Goal: Task Accomplishment & Management: Use online tool/utility

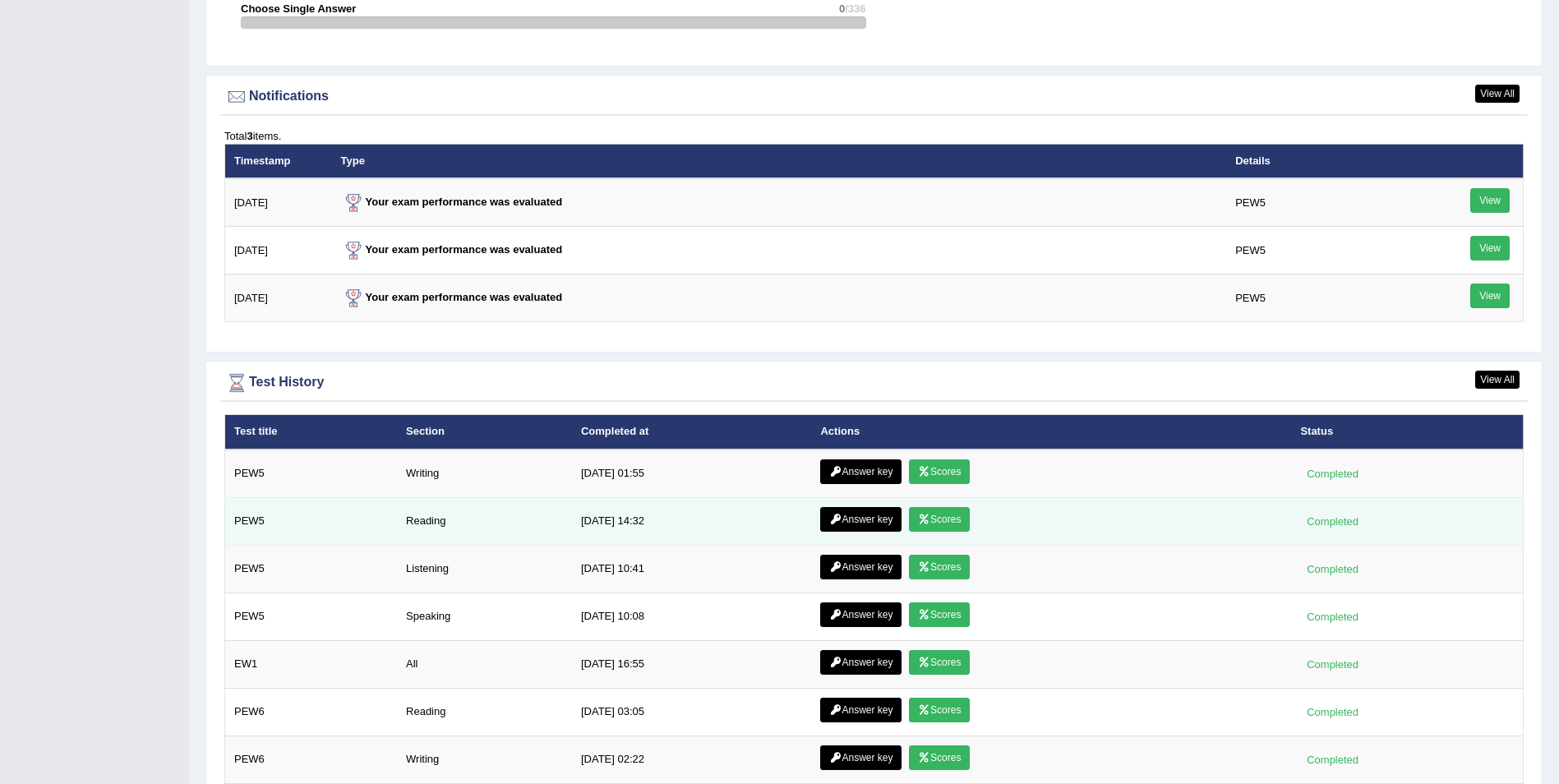
scroll to position [2064, 0]
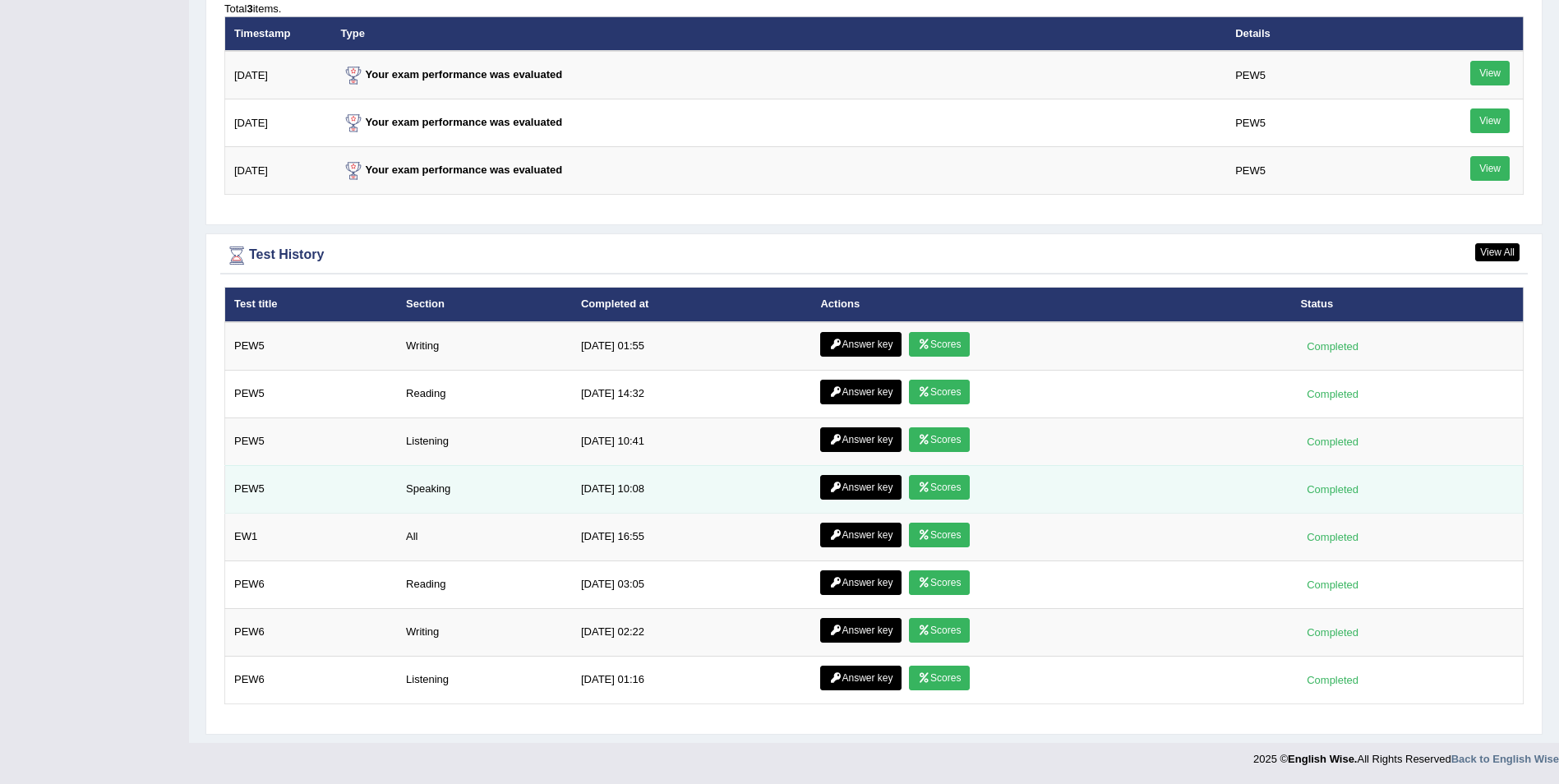
click at [932, 490] on link "Scores" at bounding box center [939, 486] width 61 height 25
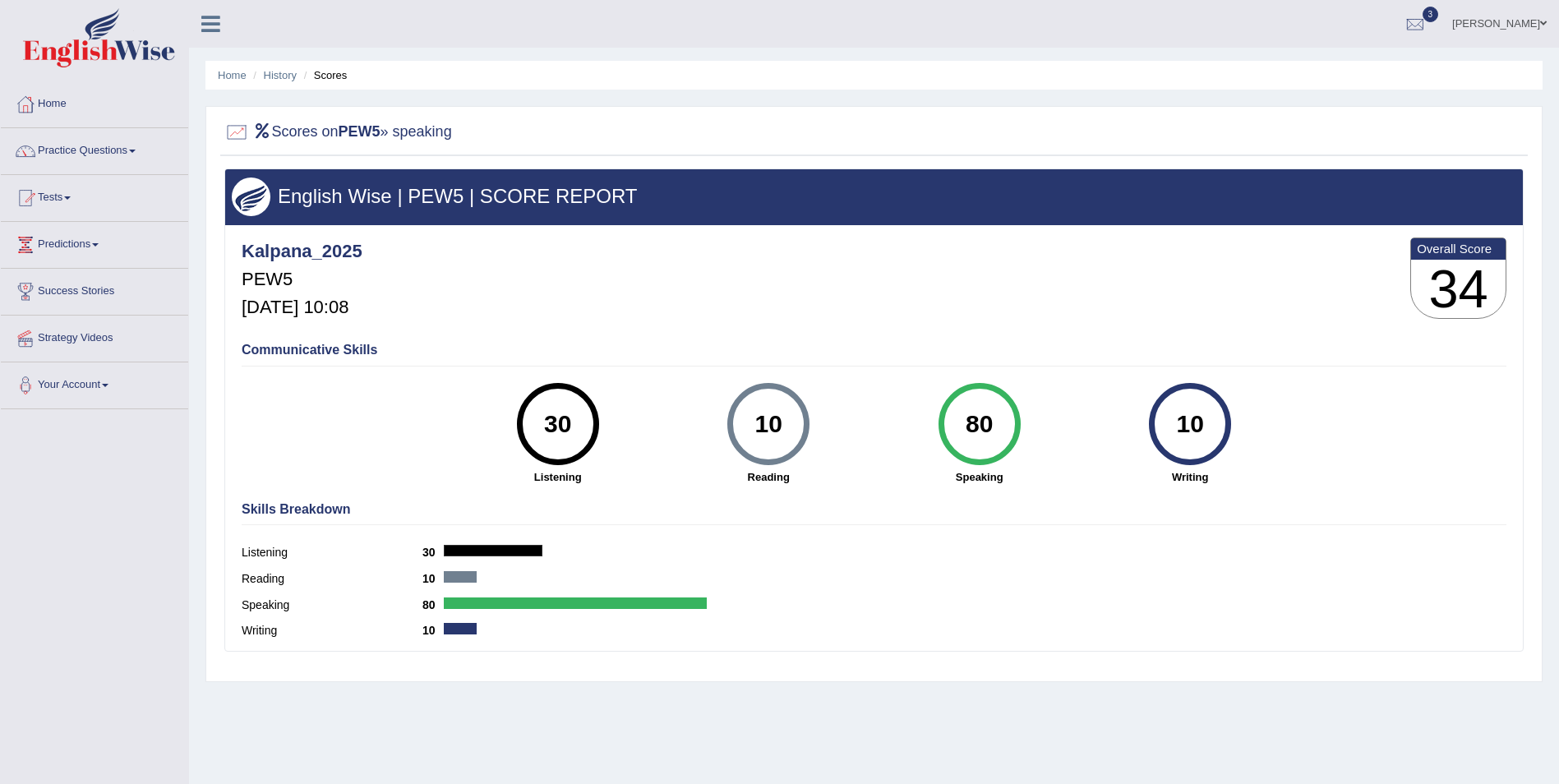
click at [52, 97] on link "Home" at bounding box center [94, 101] width 187 height 41
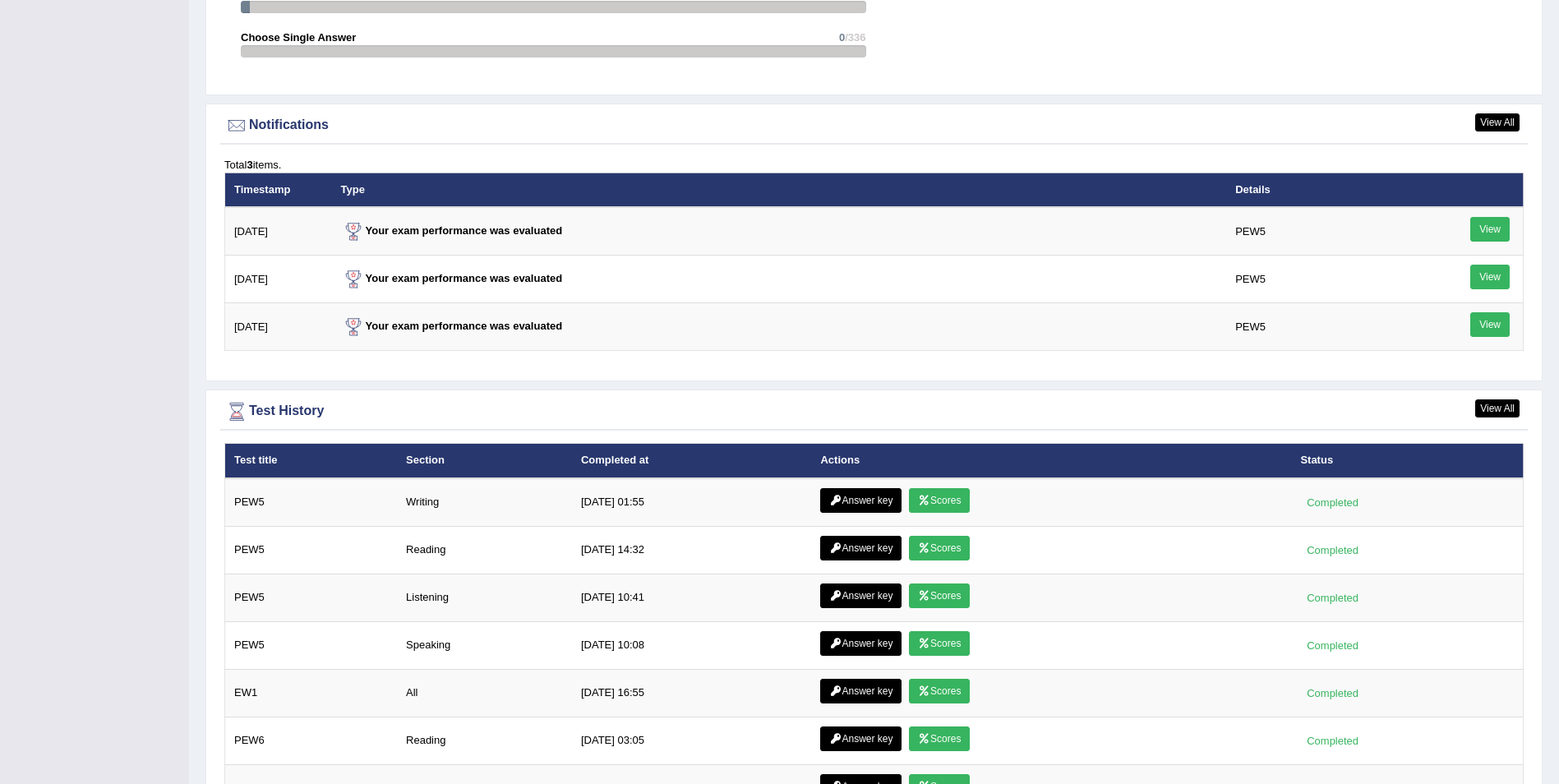
scroll to position [2054, 0]
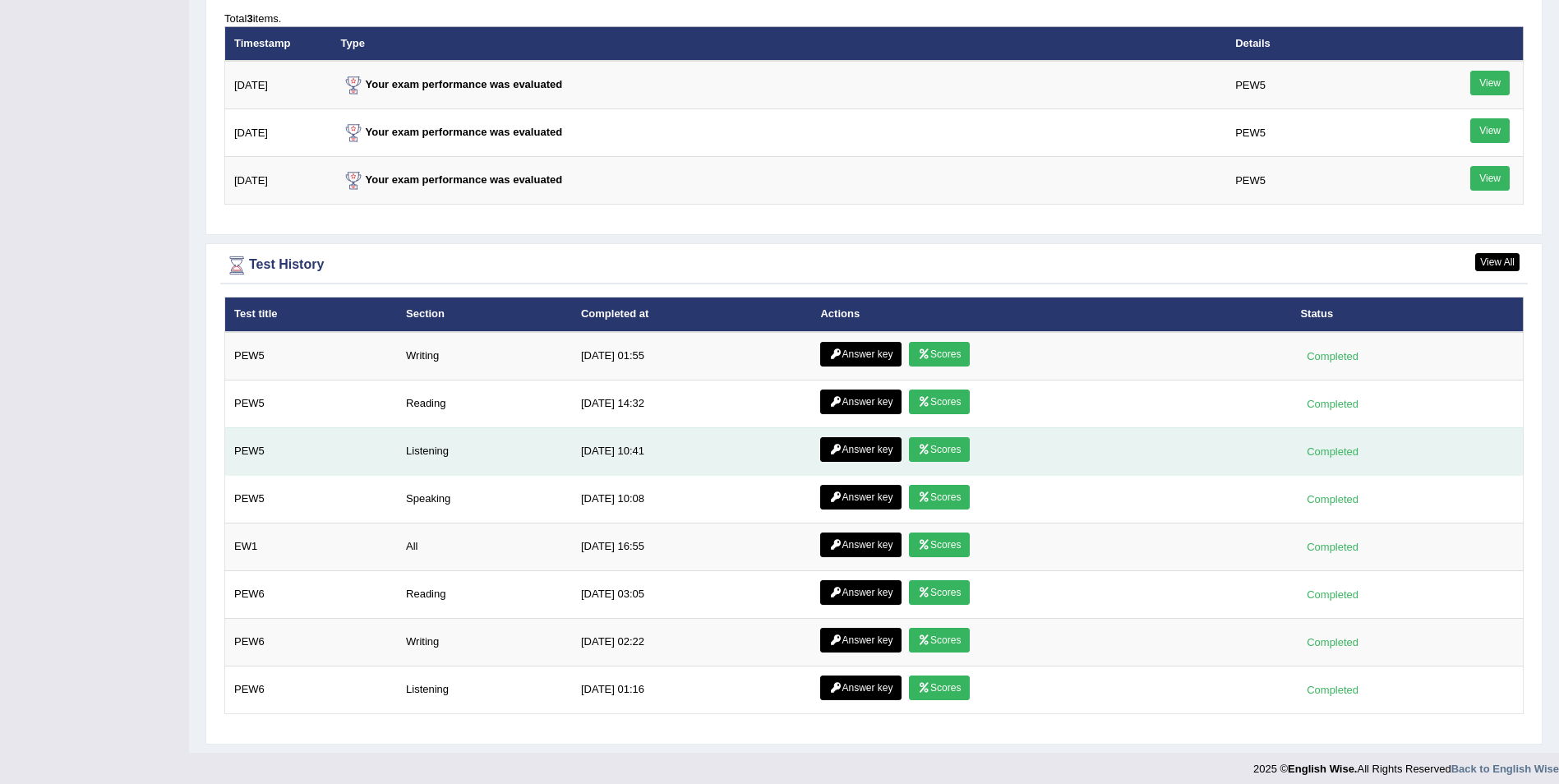
click at [940, 453] on link "Scores" at bounding box center [939, 449] width 61 height 25
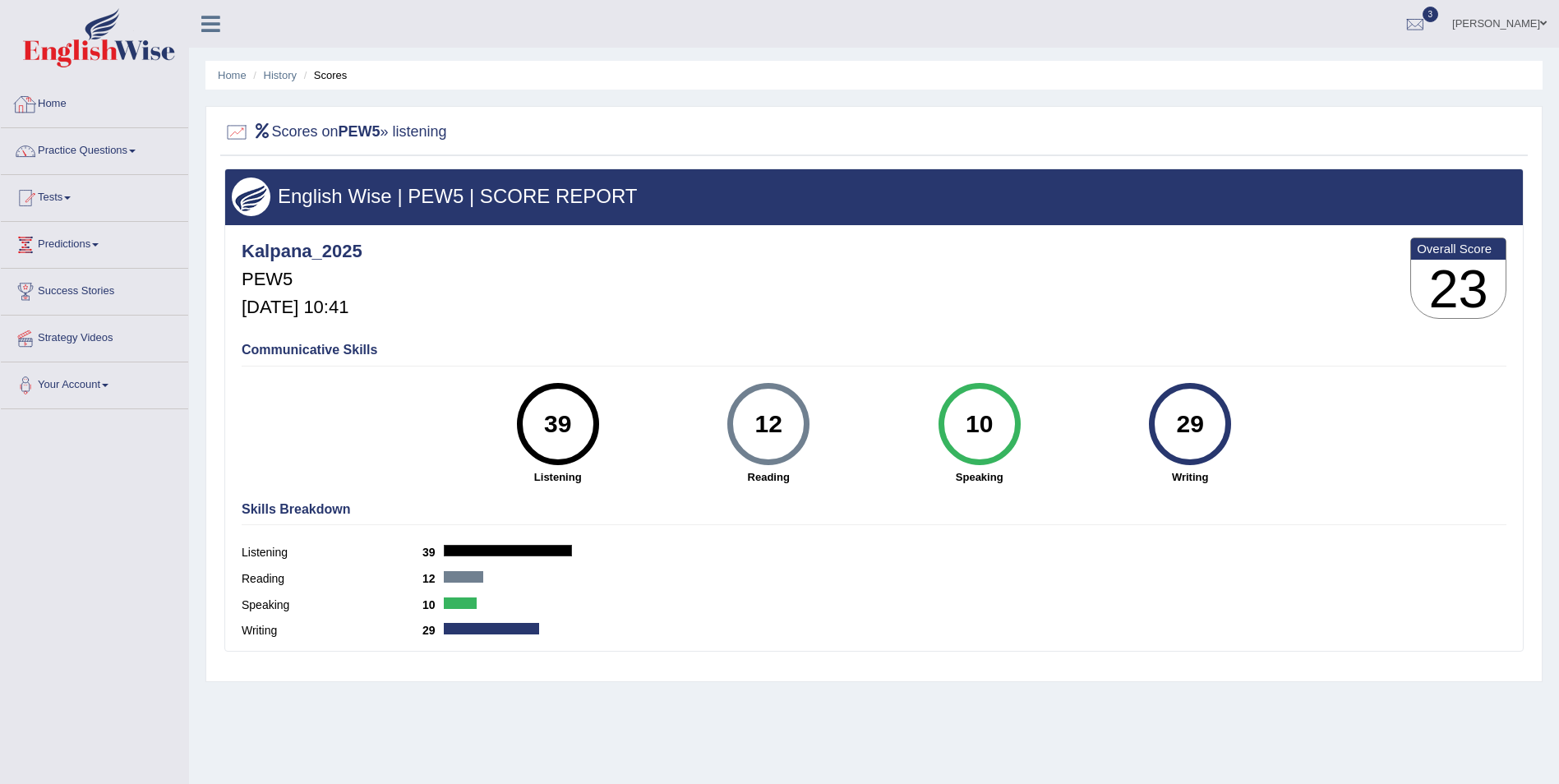
click at [54, 95] on link "Home" at bounding box center [94, 101] width 187 height 41
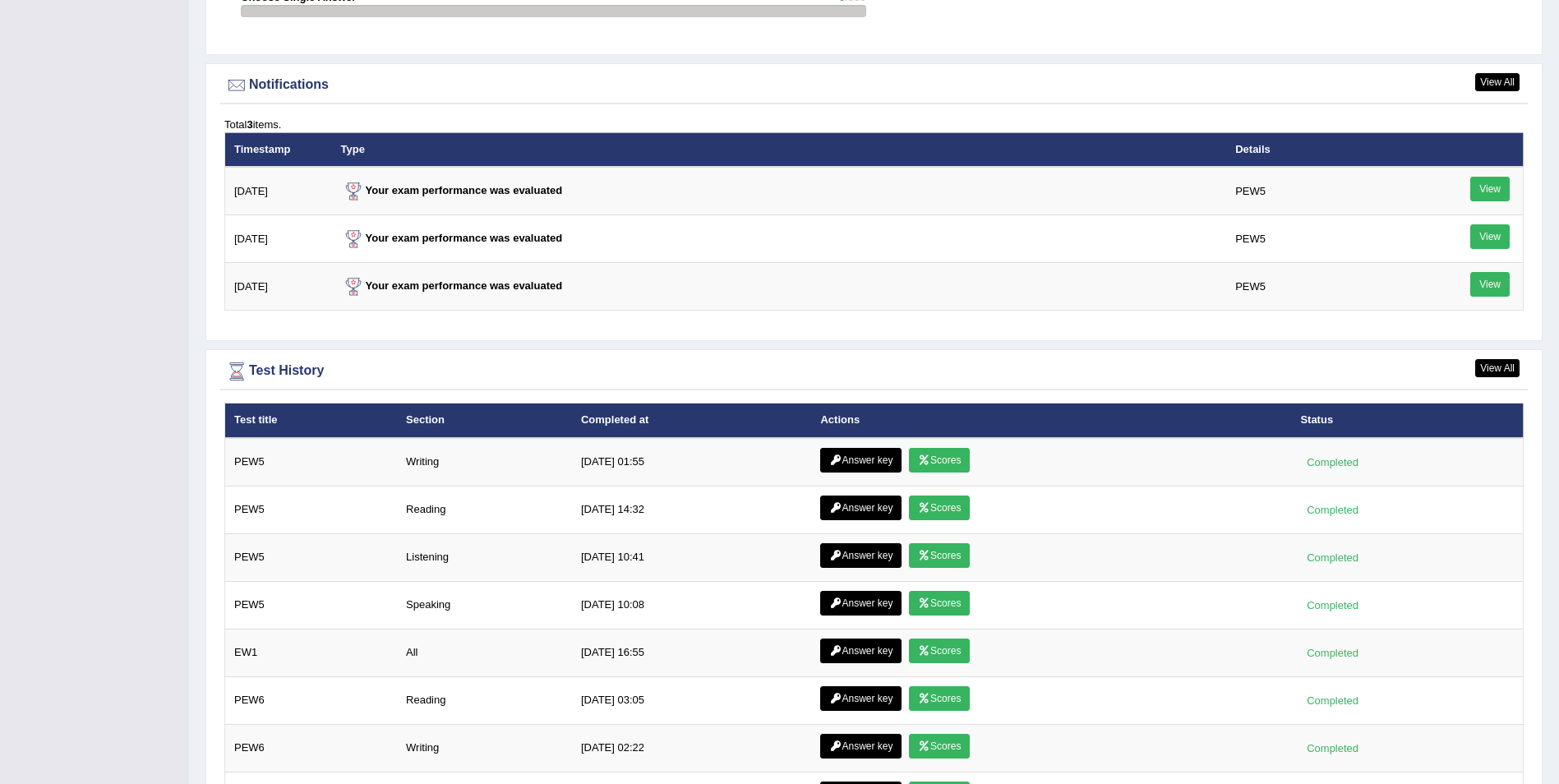
scroll to position [2064, 0]
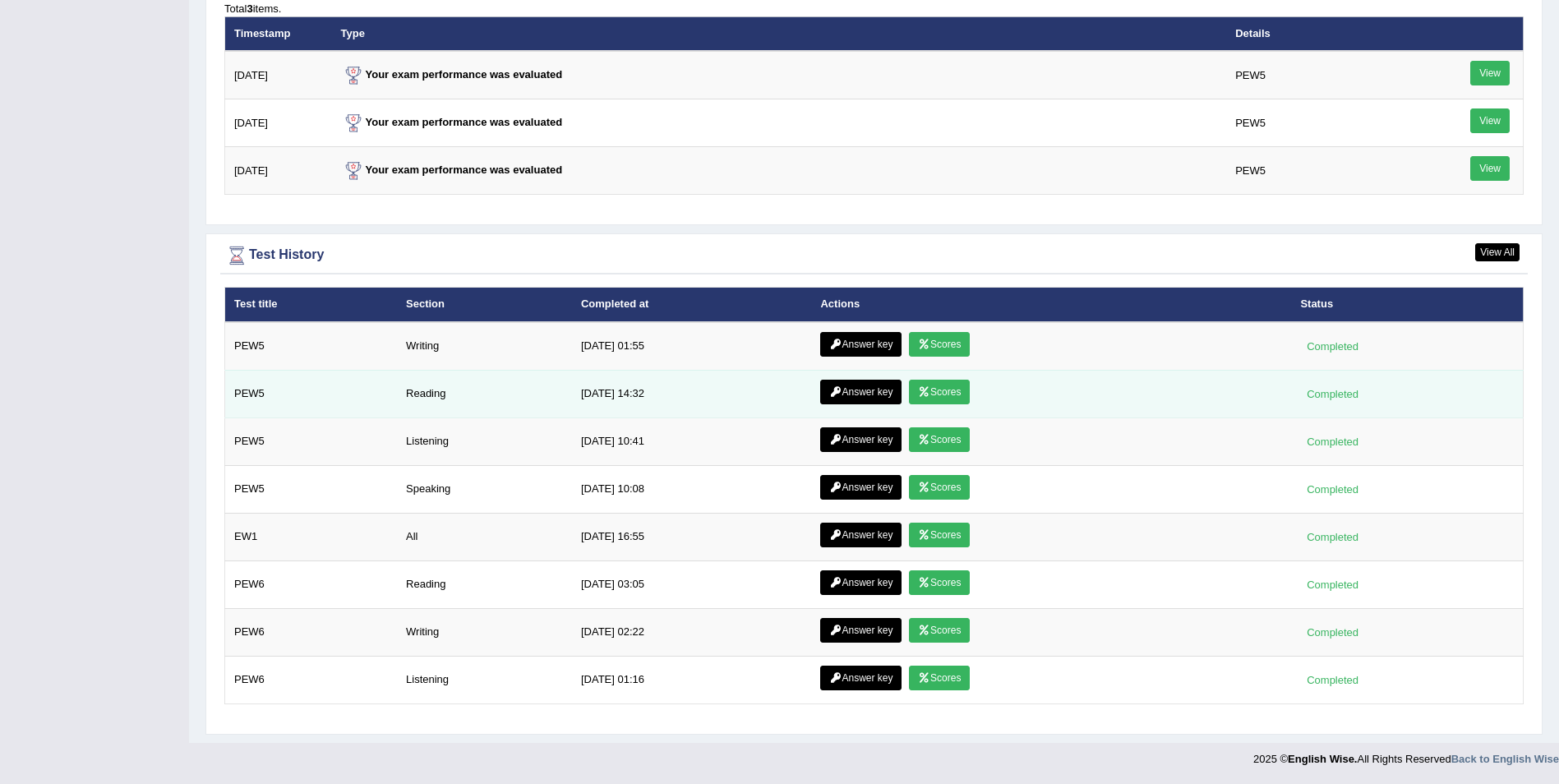
click at [948, 387] on link "Scores" at bounding box center [939, 392] width 61 height 25
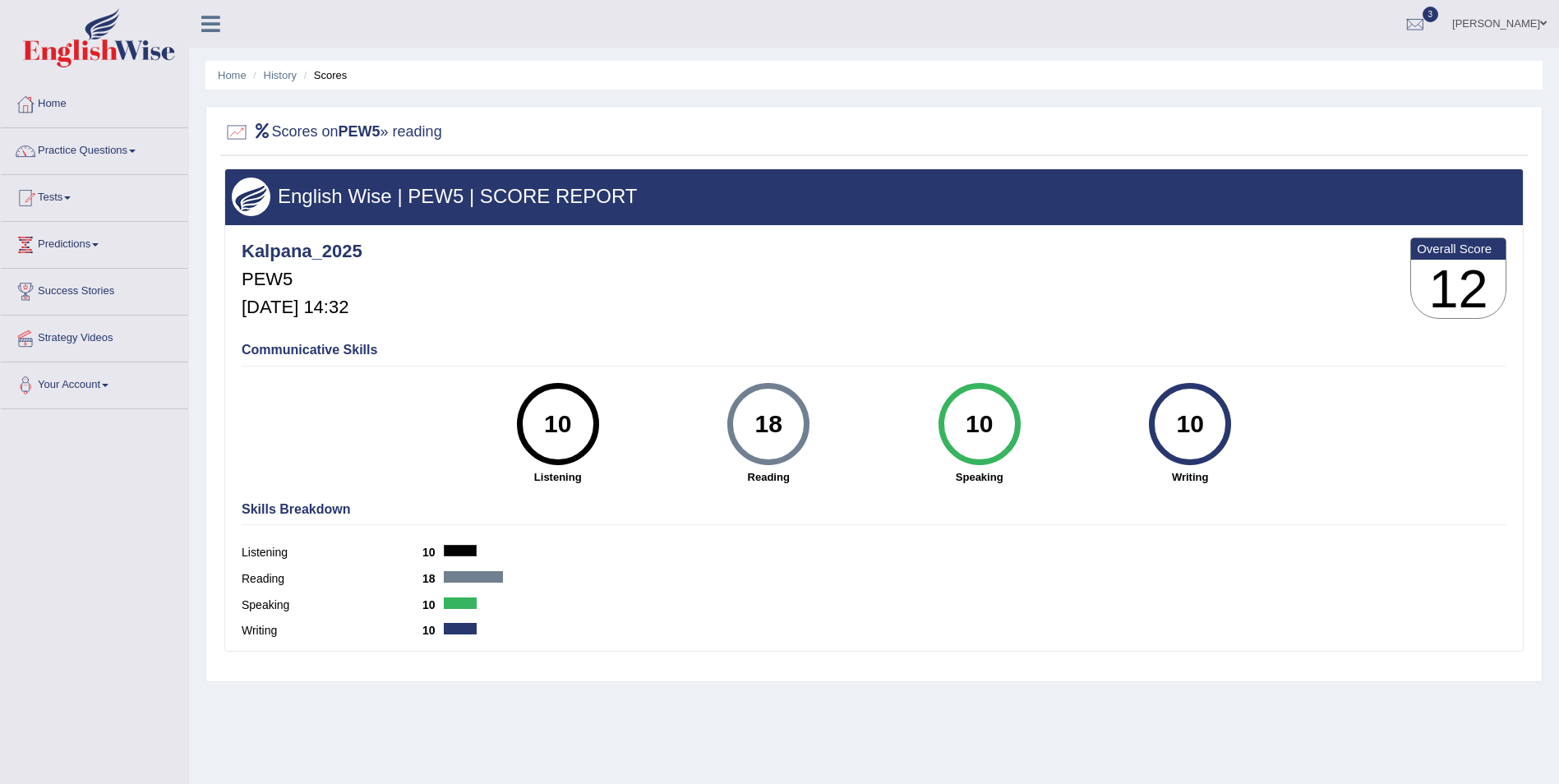
click at [50, 100] on link "Home" at bounding box center [94, 101] width 187 height 41
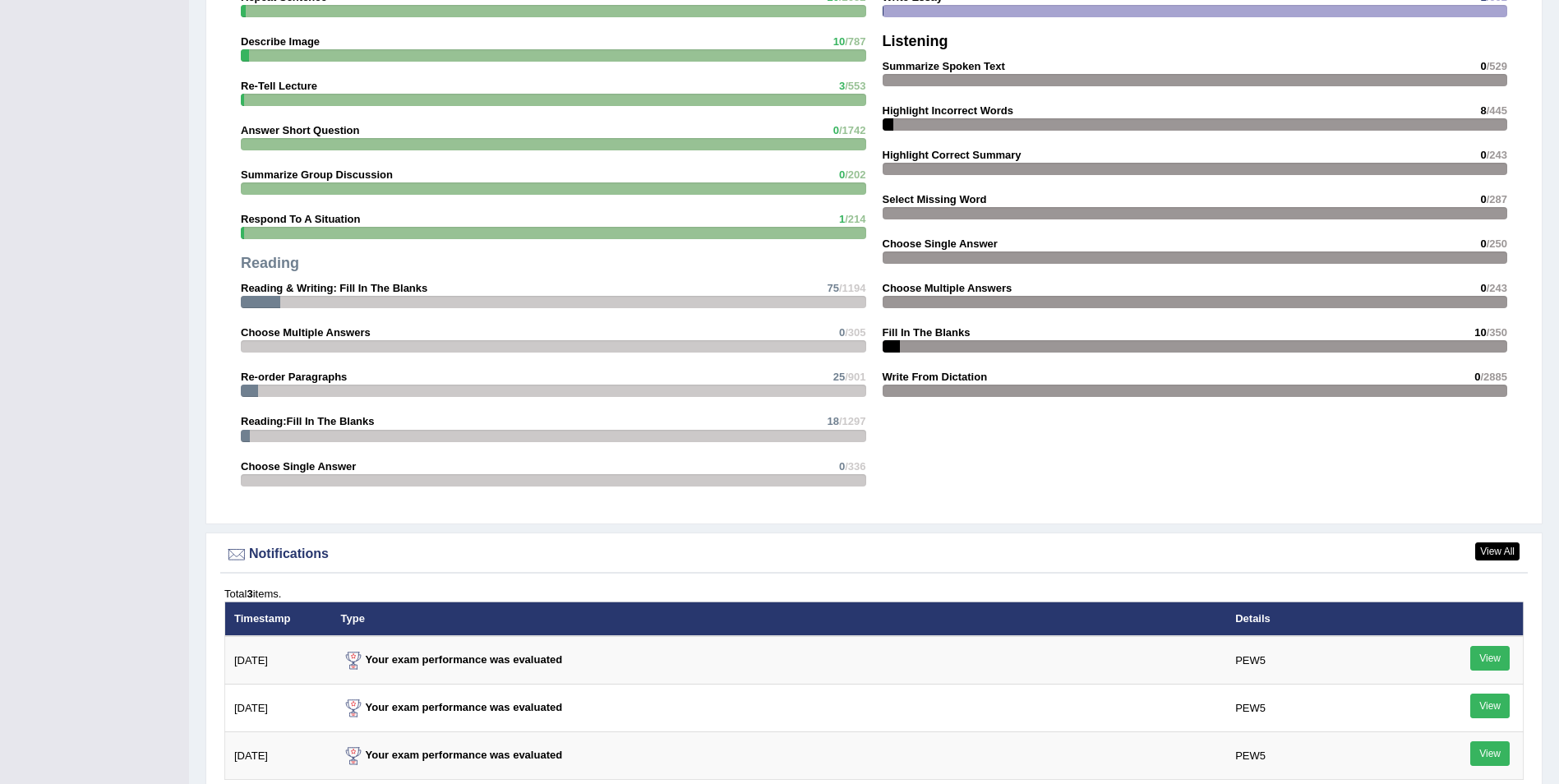
scroll to position [1972, 0]
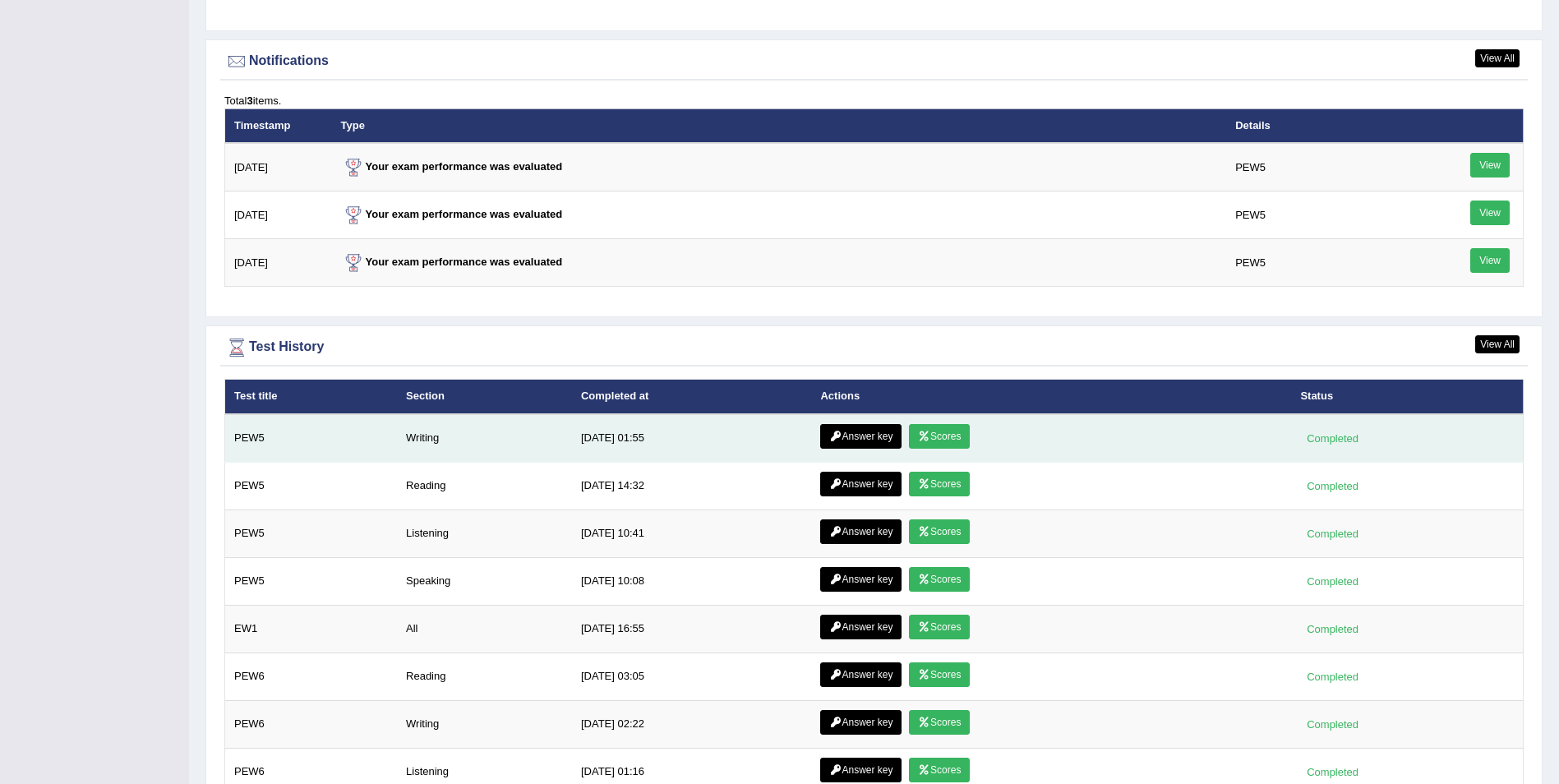
click at [941, 434] on link "Scores" at bounding box center [939, 436] width 61 height 25
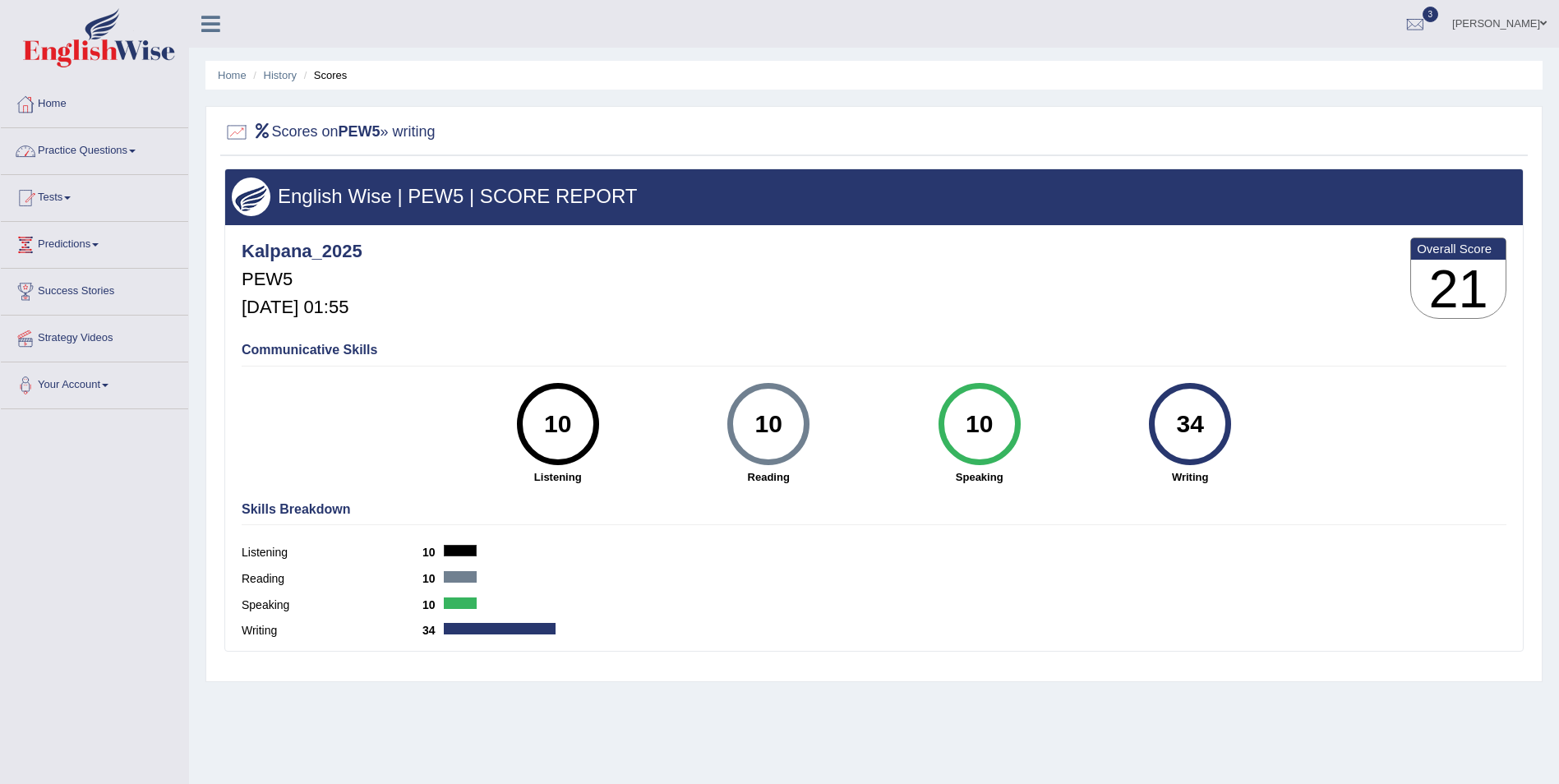
click at [63, 106] on link "Home" at bounding box center [94, 101] width 187 height 41
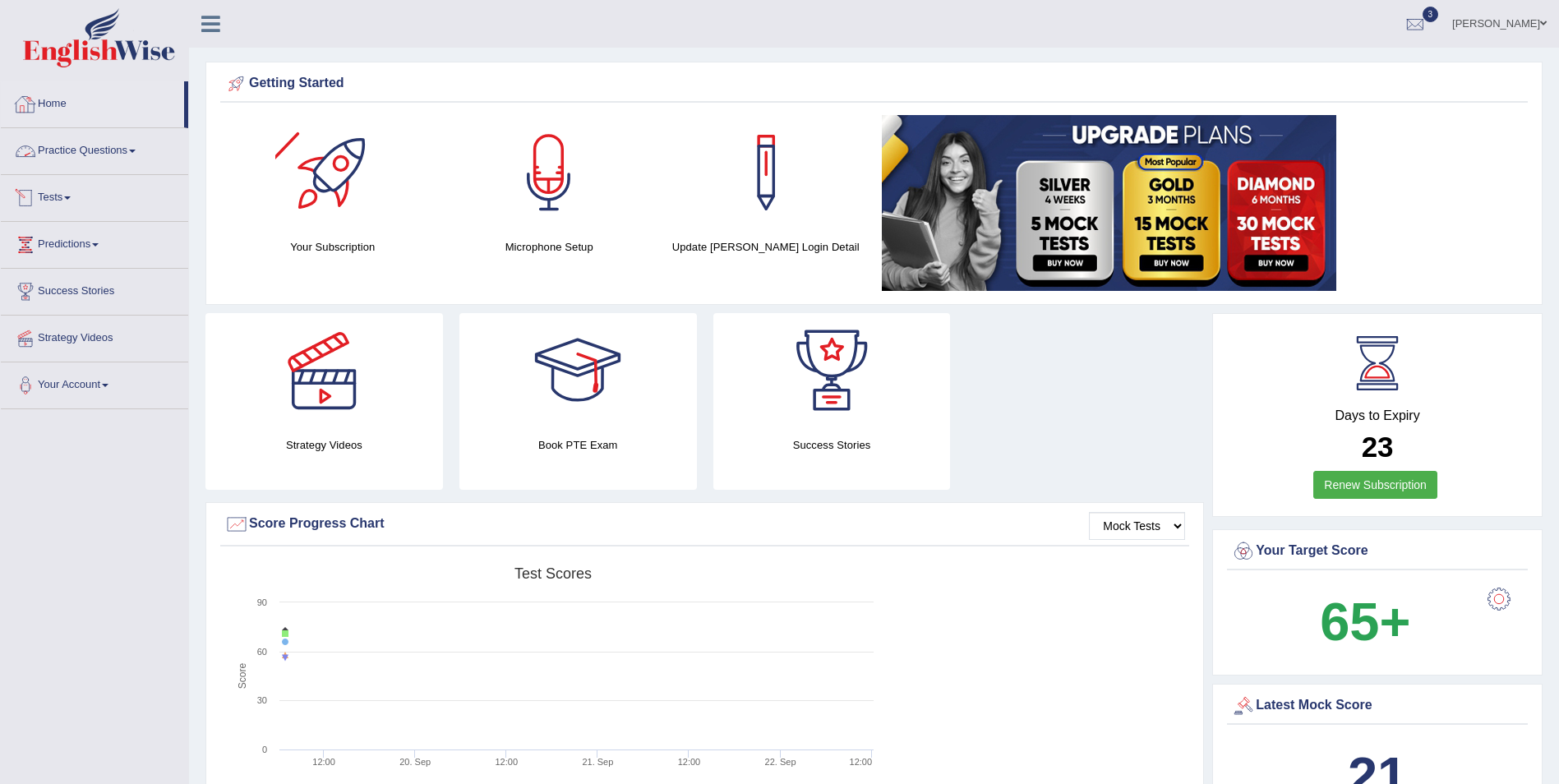
click at [59, 193] on link "Tests" at bounding box center [94, 195] width 187 height 41
click at [73, 265] on link "Take Mock Test" at bounding box center [107, 265] width 154 height 29
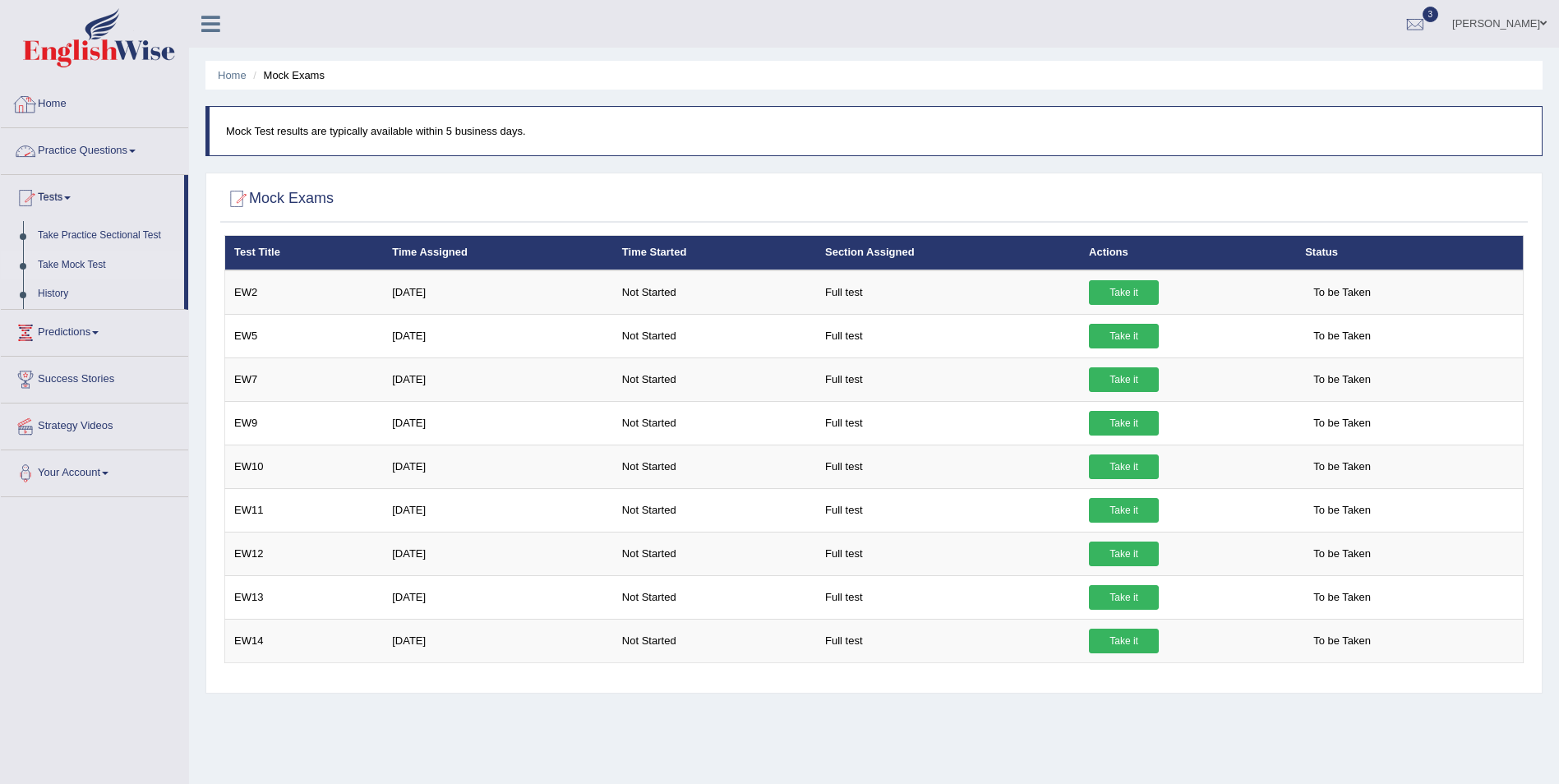
click at [63, 100] on link "Home" at bounding box center [94, 101] width 187 height 41
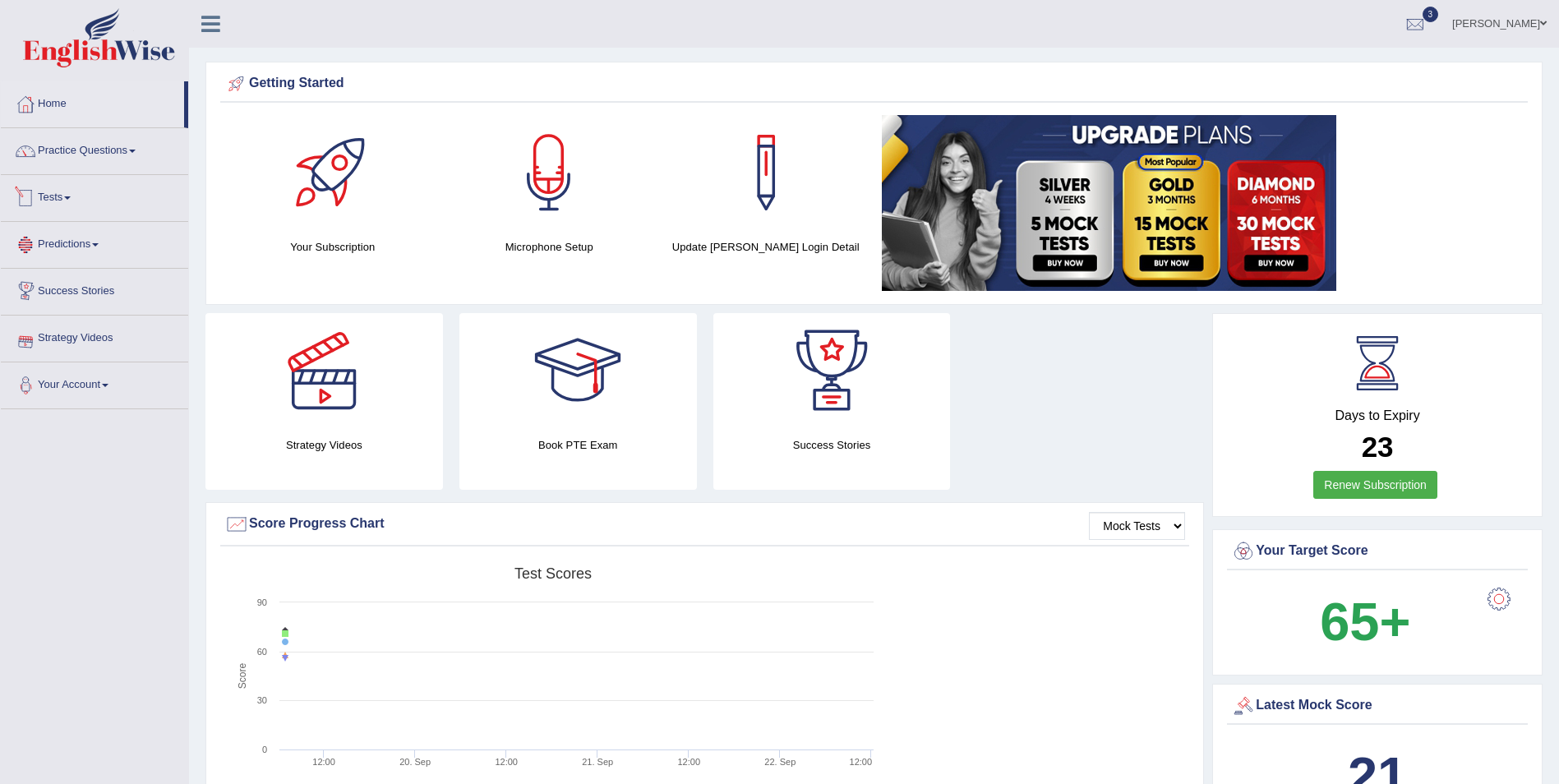
click at [65, 203] on link "Tests" at bounding box center [94, 195] width 187 height 41
click at [74, 267] on link "Take Mock Test" at bounding box center [107, 265] width 154 height 29
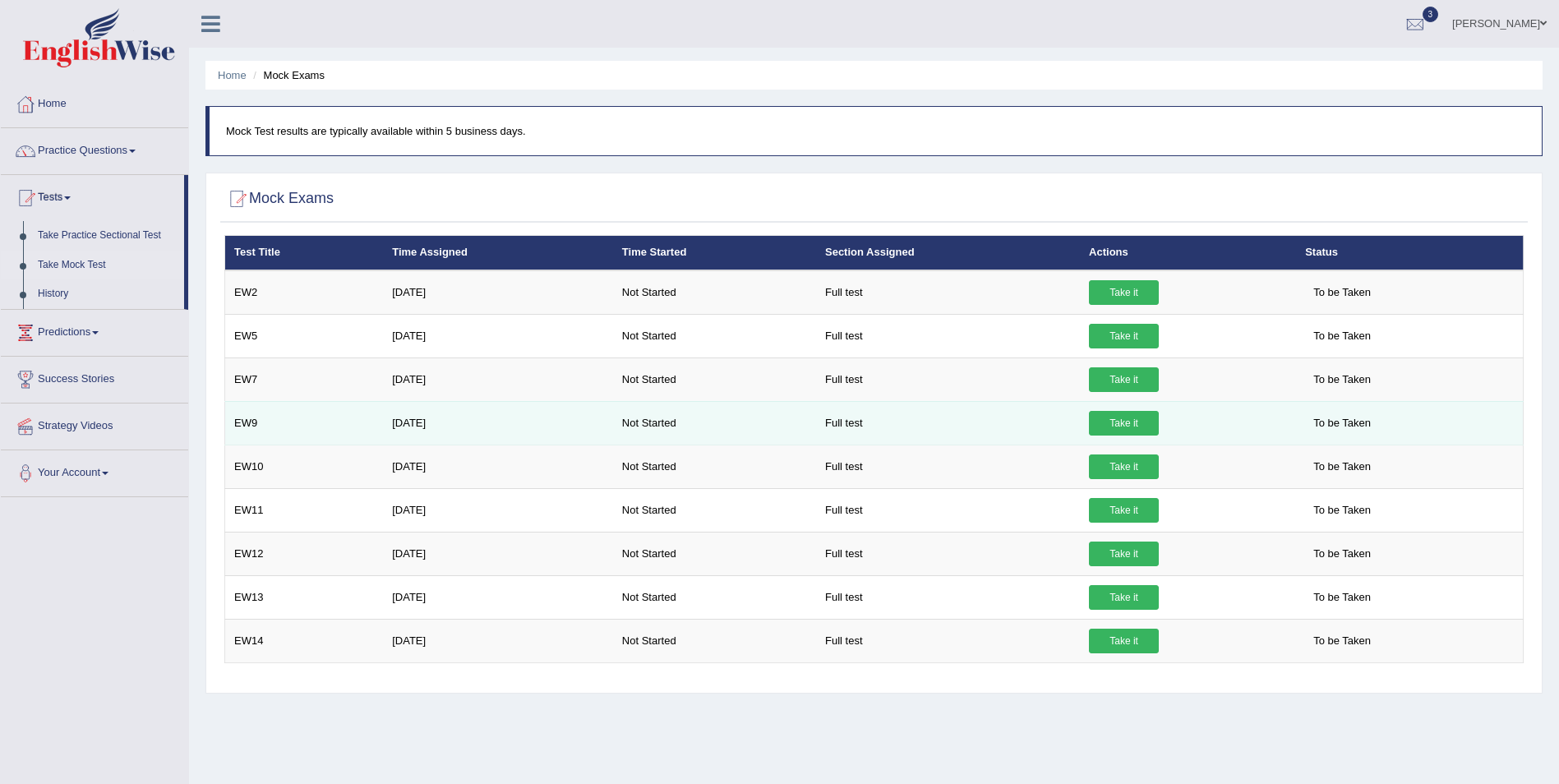
click at [1112, 427] on link "Take it" at bounding box center [1124, 423] width 70 height 25
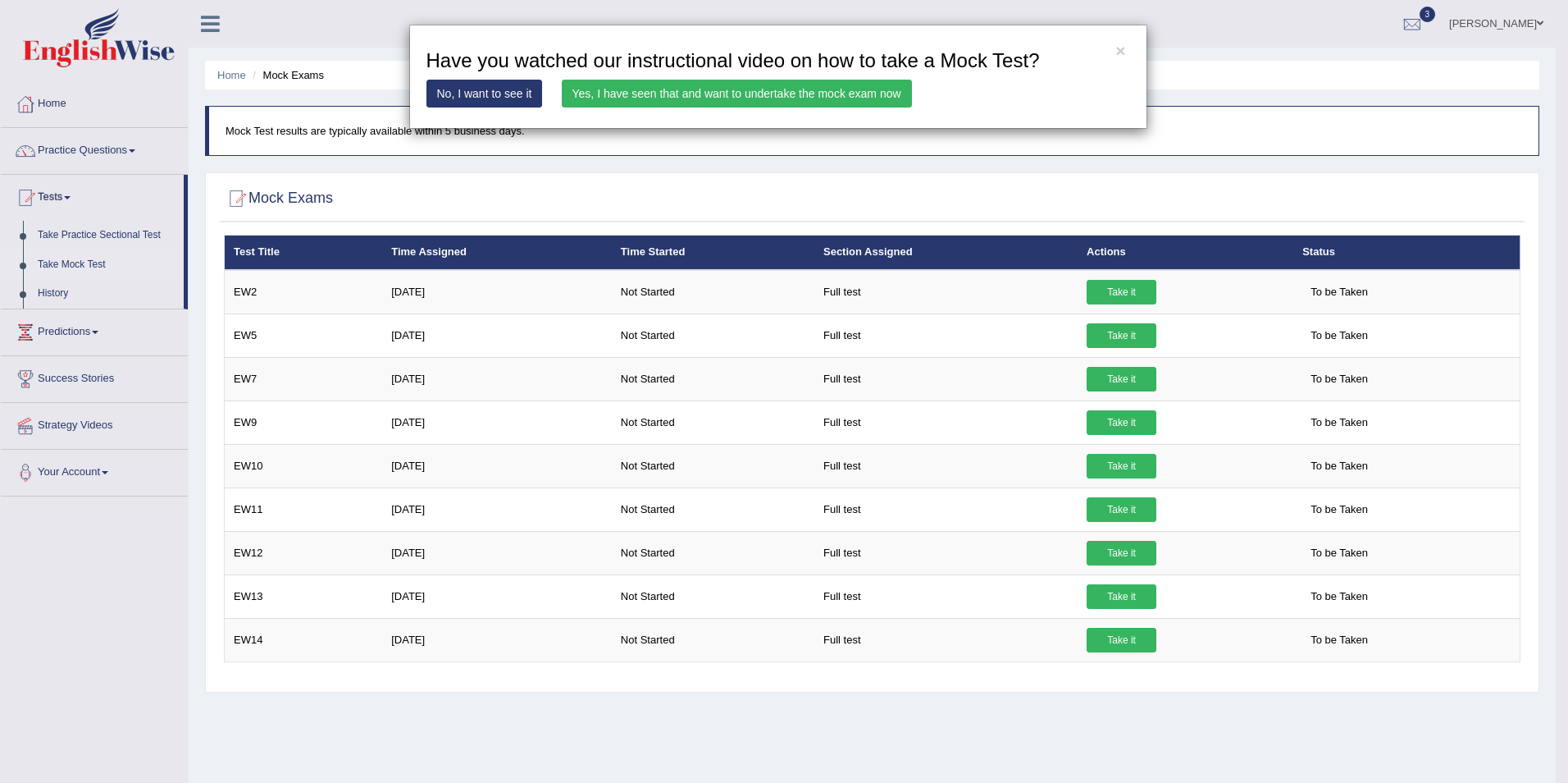
click at [580, 95] on link "Yes, I have seen that and want to undertake the mock exam now" at bounding box center [737, 94] width 350 height 28
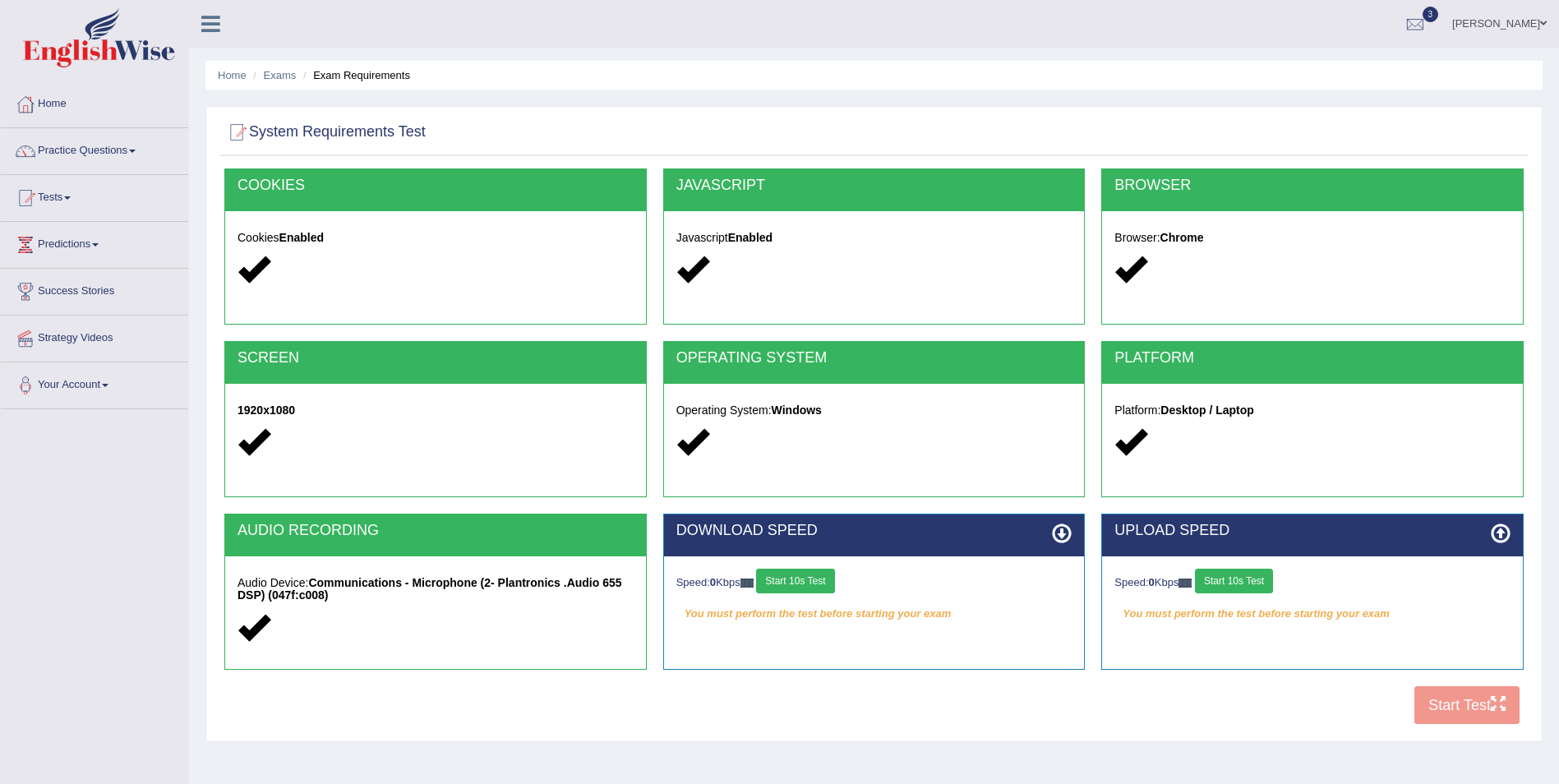
click at [799, 587] on button "Start 10s Test" at bounding box center [794, 580] width 78 height 25
click at [1250, 573] on button "Start 10s Test" at bounding box center [1234, 580] width 78 height 25
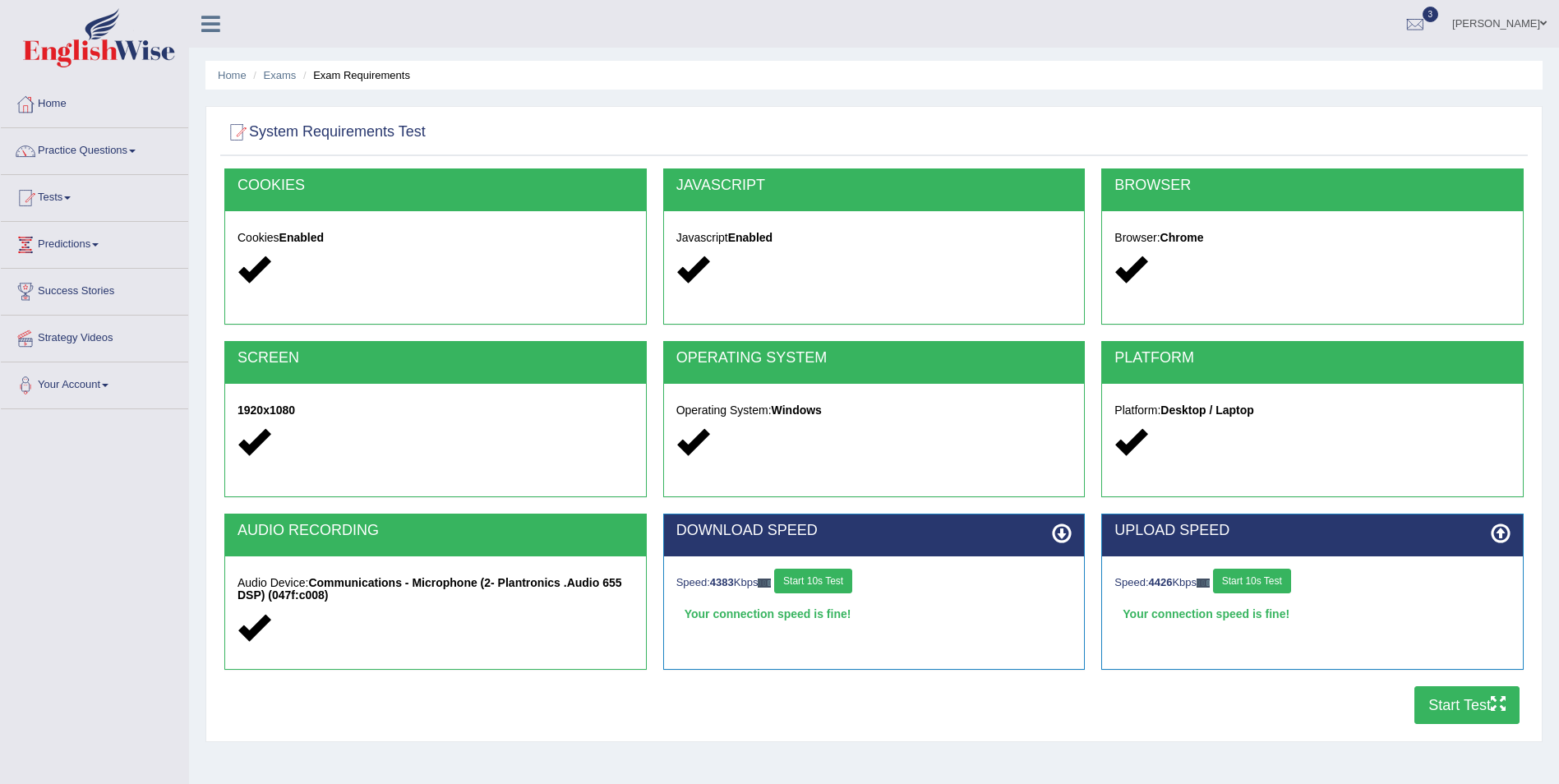
click at [1249, 578] on button "Start 10s Test" at bounding box center [1251, 580] width 78 height 25
click at [1464, 706] on button "Start Test" at bounding box center [1467, 705] width 105 height 38
